Goal: Task Accomplishment & Management: Use online tool/utility

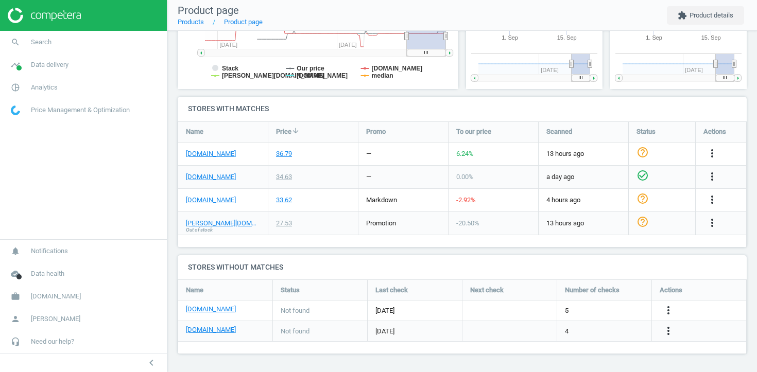
click at [221, 193] on div "[DOMAIN_NAME]" at bounding box center [223, 200] width 90 height 23
click at [221, 196] on link "[DOMAIN_NAME]" at bounding box center [211, 200] width 50 height 9
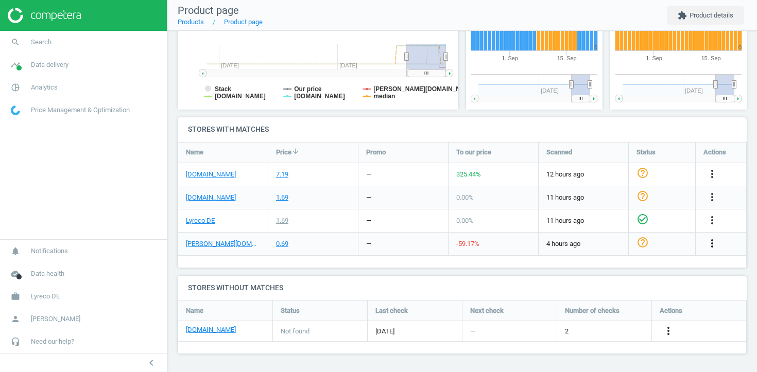
click at [709, 243] on icon "more_vert" at bounding box center [712, 243] width 12 height 12
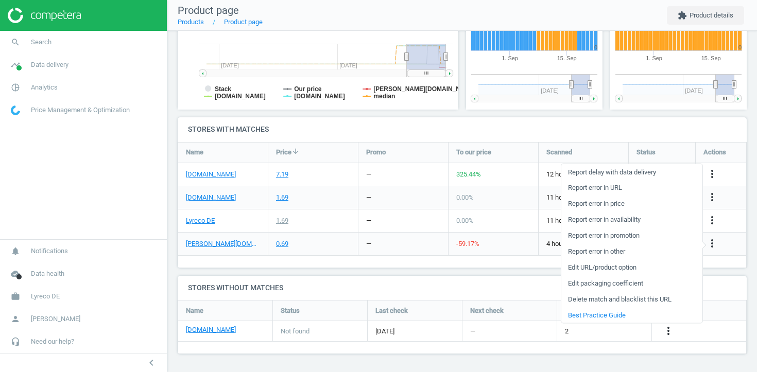
click at [644, 266] on link "Edit URL/product option" at bounding box center [631, 267] width 141 height 16
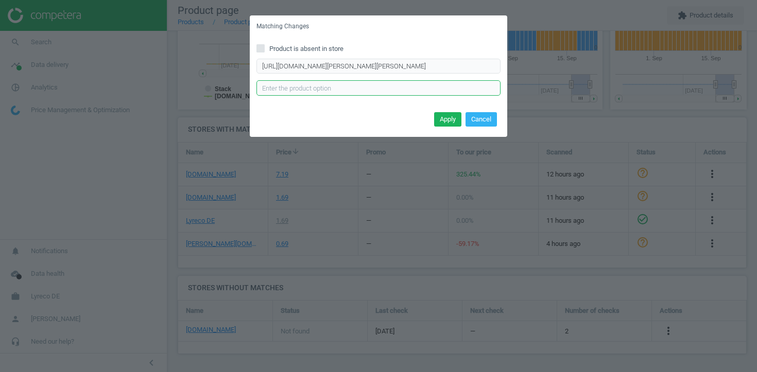
click at [360, 85] on input "text" at bounding box center [378, 87] width 244 height 15
paste input "RT"
type input "RT"
click at [455, 121] on button "Apply" at bounding box center [447, 119] width 27 height 14
